Goal: Task Accomplishment & Management: Complete application form

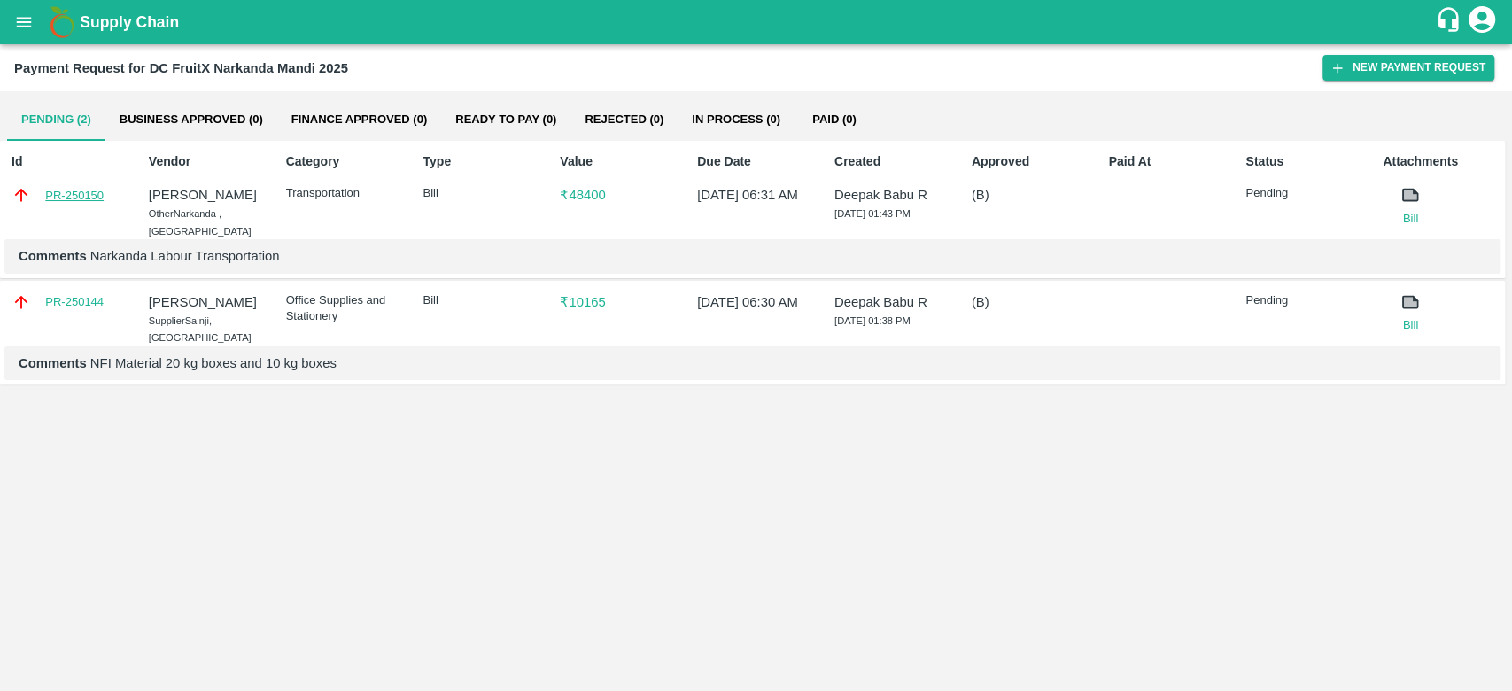
click at [84, 191] on link "PR-250150" at bounding box center [74, 196] width 58 height 18
click at [75, 293] on link "PR-250144" at bounding box center [74, 302] width 58 height 18
click at [1194, 438] on div "Pending (2) Business Approved (0) Finance Approved (0) Ready To Pay (0) Rejecte…" at bounding box center [756, 391] width 1512 height 600
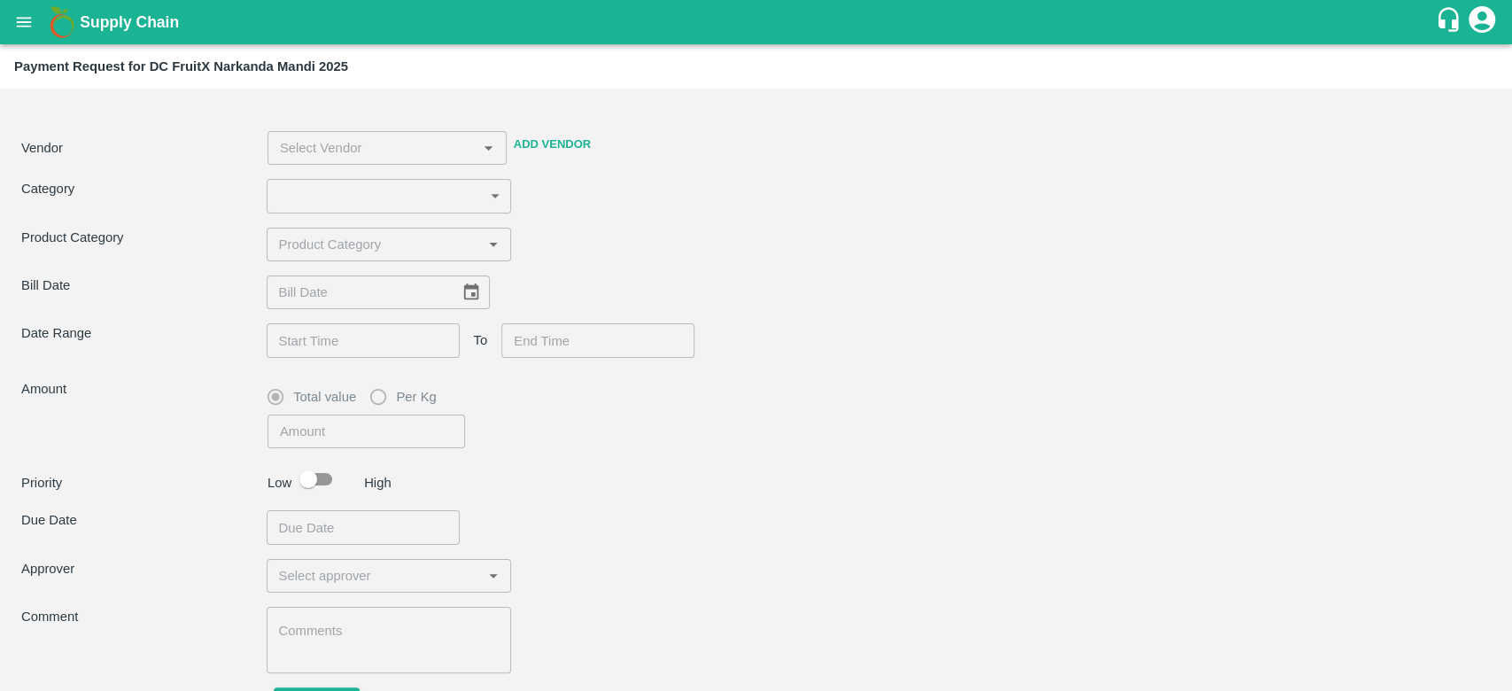
type input "4"
type input "48400"
checkbox input "true"
type textarea "Narkanda Labour Transportation"
type input "[PERSON_NAME] -8899418430(Other)"
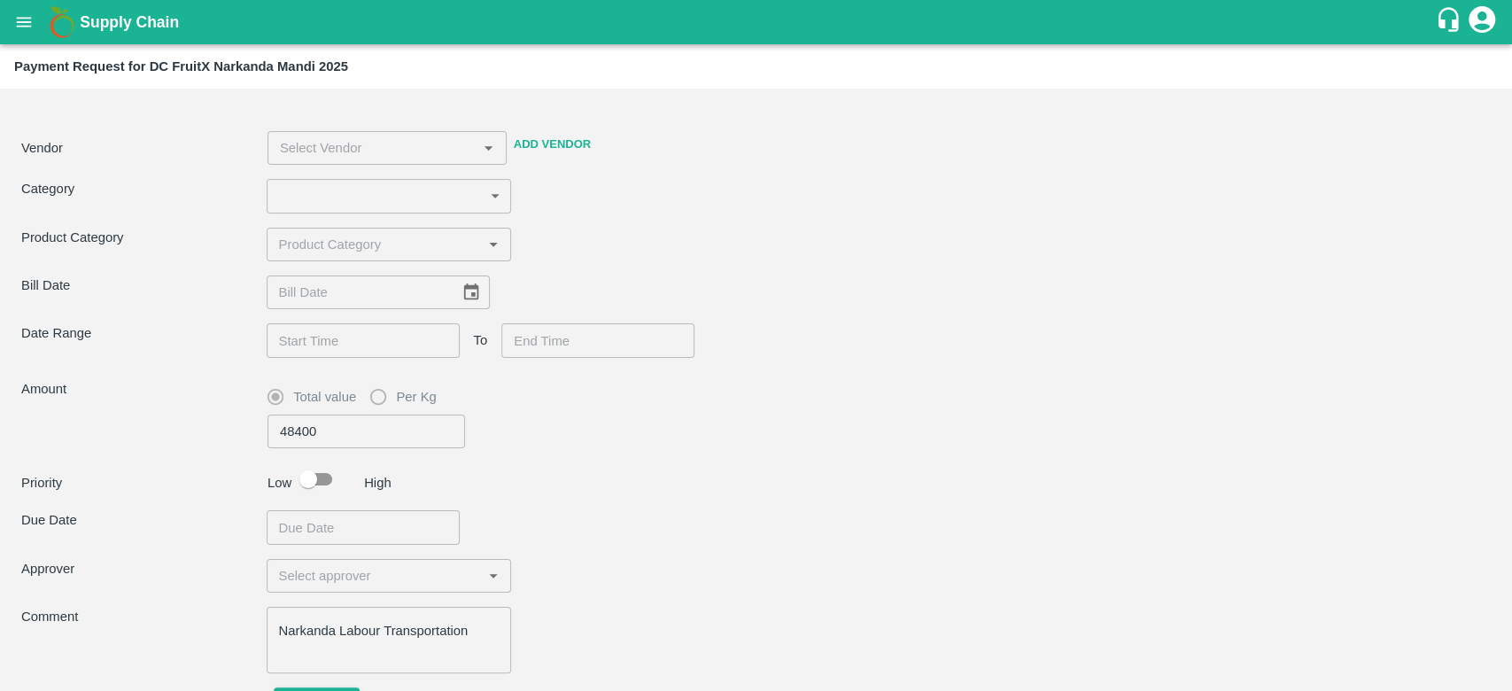
type input "[DATE]"
type input "[DATE] 06:30 AM"
type input "[DATE] 06:31 AM"
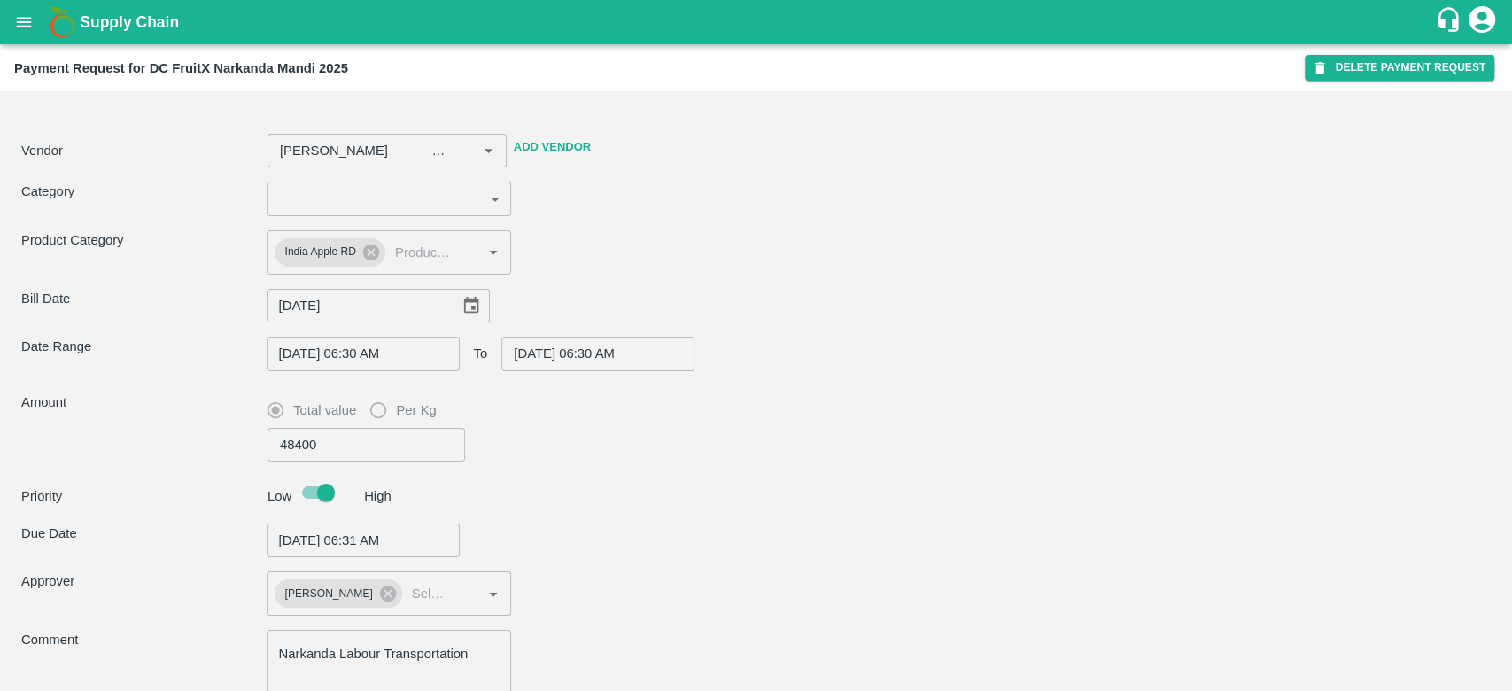
type input "[PERSON_NAME] -8899418430(Other)"
